Goal: Use online tool/utility: Utilize a website feature to perform a specific function

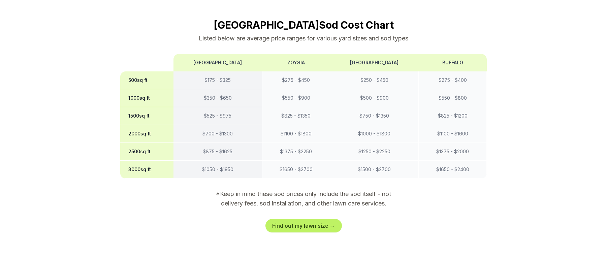
scroll to position [587, 0]
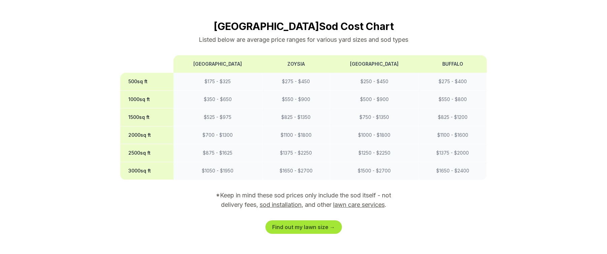
click at [304, 220] on link "Find out my lawn size →" at bounding box center [303, 226] width 76 height 13
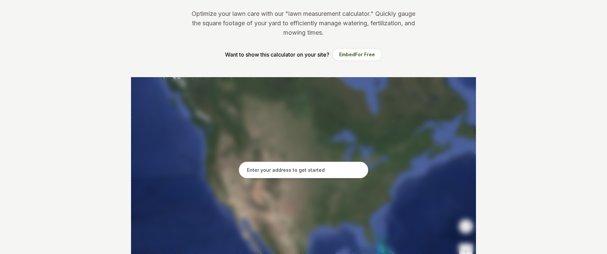
scroll to position [70, 0]
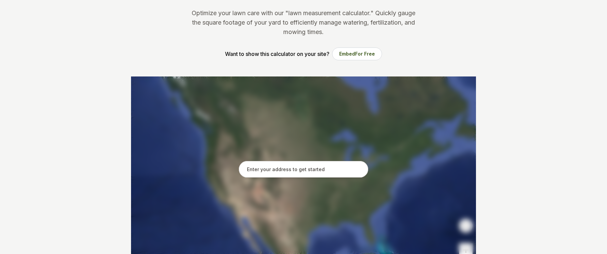
click at [295, 170] on input "text" at bounding box center [303, 169] width 129 height 17
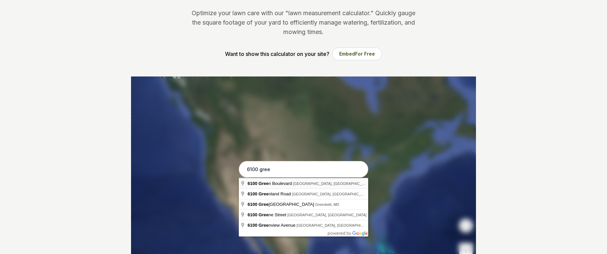
type input "[STREET_ADDRESS]"
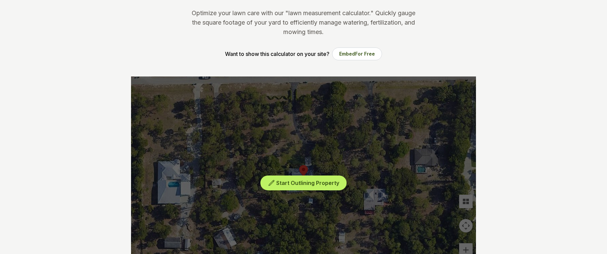
scroll to position [86, 0]
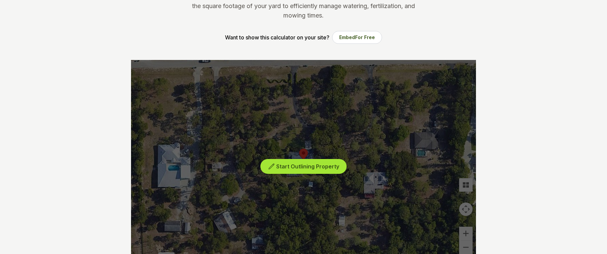
click at [314, 166] on span "Start Outlining Property" at bounding box center [307, 166] width 63 height 7
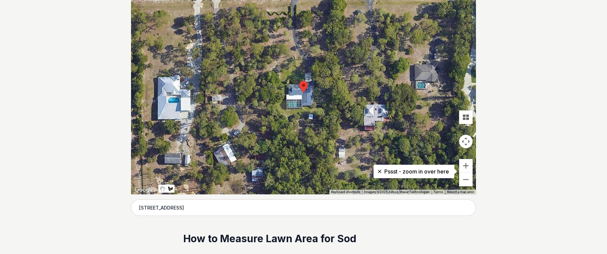
scroll to position [160, 0]
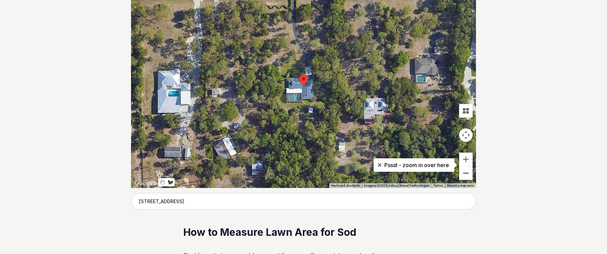
click at [463, 173] on button "Zoom out" at bounding box center [465, 172] width 13 height 13
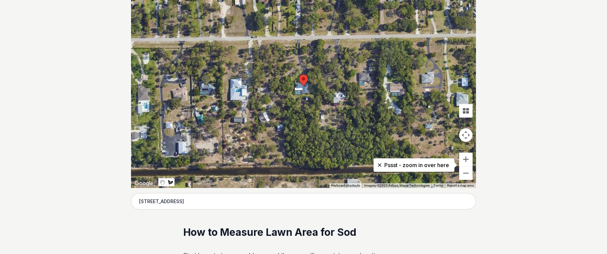
click at [286, 94] on div at bounding box center [303, 87] width 345 height 202
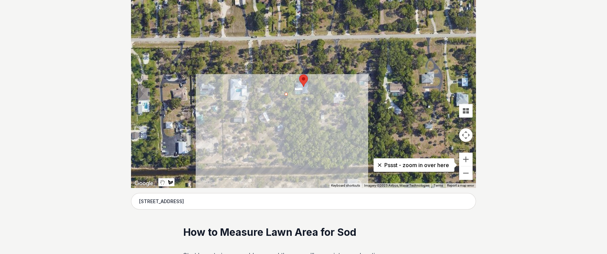
click at [285, 165] on div at bounding box center [303, 87] width 345 height 202
click at [319, 164] on div at bounding box center [303, 87] width 345 height 202
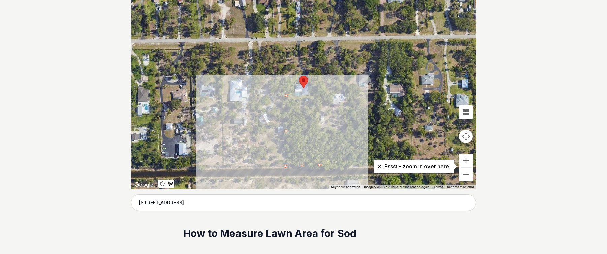
click at [319, 83] on div at bounding box center [303, 88] width 345 height 202
drag, startPoint x: 309, startPoint y: 83, endPoint x: 308, endPoint y: 91, distance: 7.1
click at [309, 84] on div at bounding box center [303, 88] width 345 height 202
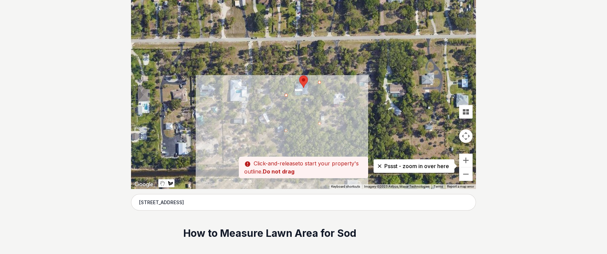
scroll to position [159, 0]
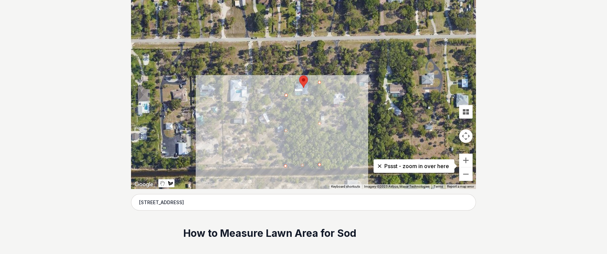
click at [287, 95] on div at bounding box center [303, 88] width 345 height 202
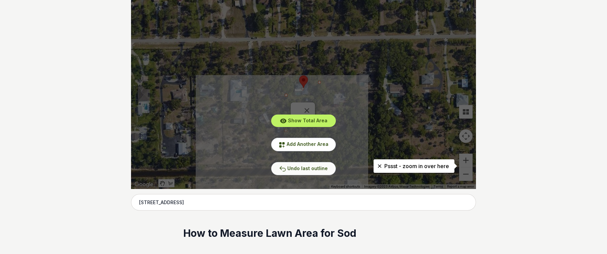
click at [311, 170] on span "Undo last outline" at bounding box center [307, 168] width 40 height 6
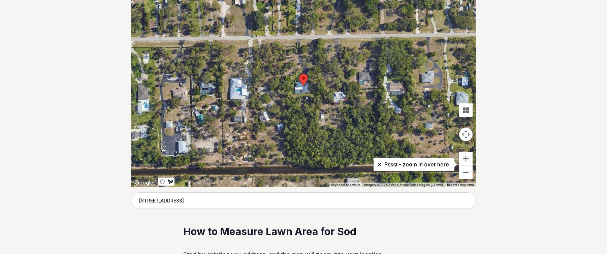
scroll to position [159, 0]
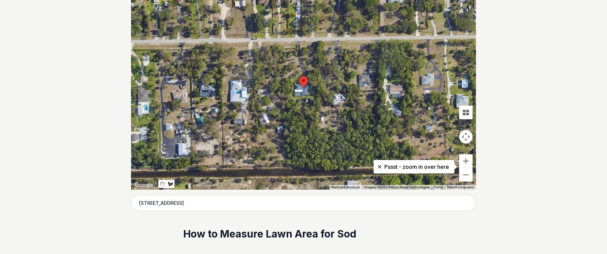
drag, startPoint x: 286, startPoint y: 97, endPoint x: 292, endPoint y: 131, distance: 34.5
click at [286, 97] on div at bounding box center [303, 89] width 345 height 202
click at [288, 97] on div at bounding box center [303, 89] width 345 height 202
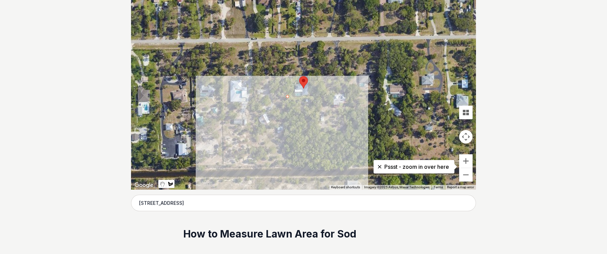
click at [287, 166] on div at bounding box center [303, 89] width 345 height 202
click at [318, 165] on div "Pssst - zoom in over here ← Move left → Move right ↑ Move up ↓ Move down + Zoom…" at bounding box center [303, 89] width 345 height 202
click at [316, 166] on div at bounding box center [303, 89] width 345 height 202
click at [316, 96] on div at bounding box center [303, 89] width 345 height 202
click at [288, 97] on div at bounding box center [303, 89] width 345 height 202
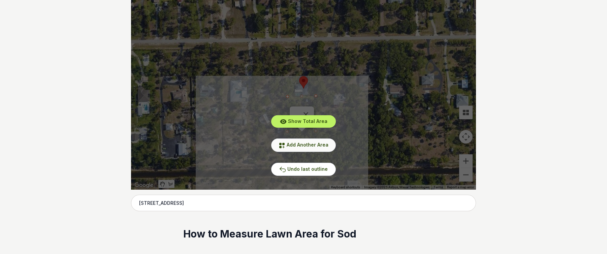
click at [316, 144] on span "Add Another Area" at bounding box center [307, 145] width 42 height 6
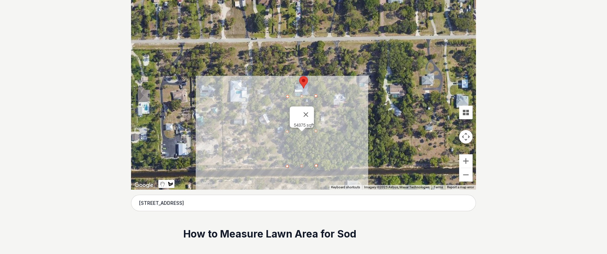
drag, startPoint x: 293, startPoint y: 95, endPoint x: 294, endPoint y: 88, distance: 7.1
click at [293, 95] on div at bounding box center [303, 89] width 345 height 202
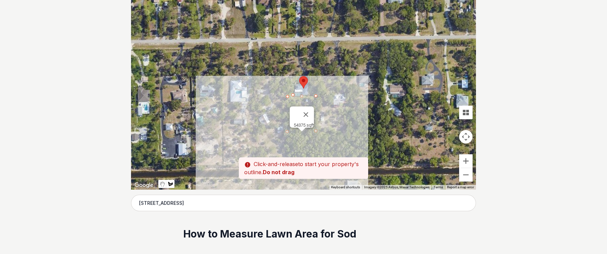
click at [294, 84] on div at bounding box center [303, 89] width 345 height 202
drag, startPoint x: 286, startPoint y: 84, endPoint x: 286, endPoint y: 91, distance: 6.7
click at [286, 84] on div at bounding box center [303, 89] width 345 height 202
drag, startPoint x: 285, startPoint y: 96, endPoint x: 291, endPoint y: 96, distance: 5.7
click at [285, 96] on div at bounding box center [303, 89] width 345 height 202
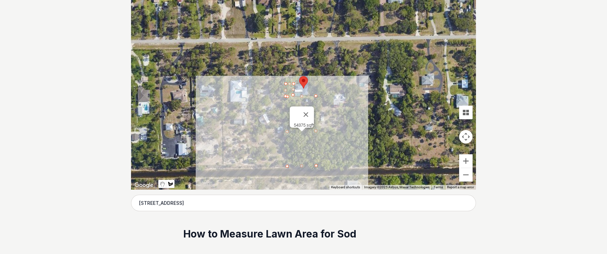
click at [293, 95] on div at bounding box center [303, 89] width 345 height 202
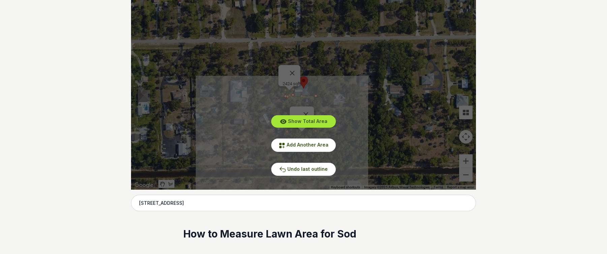
click at [310, 123] on span "Show Total Area" at bounding box center [307, 121] width 39 height 6
